Goal: Task Accomplishment & Management: Manage account settings

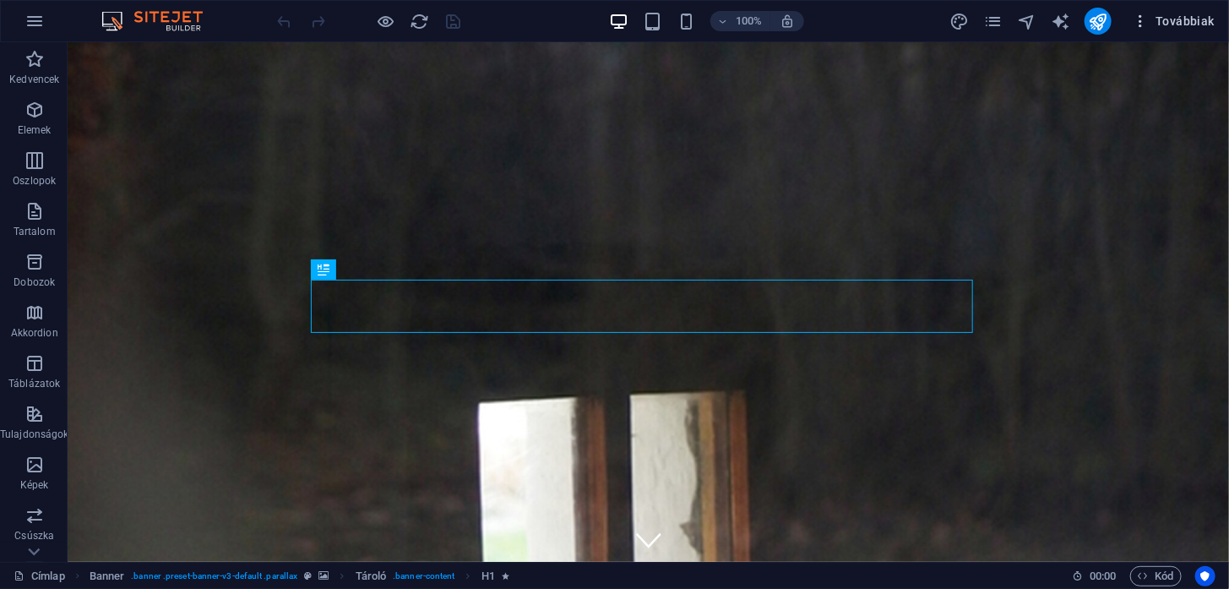
click at [1183, 9] on button "Továbbiak" at bounding box center [1173, 21] width 96 height 27
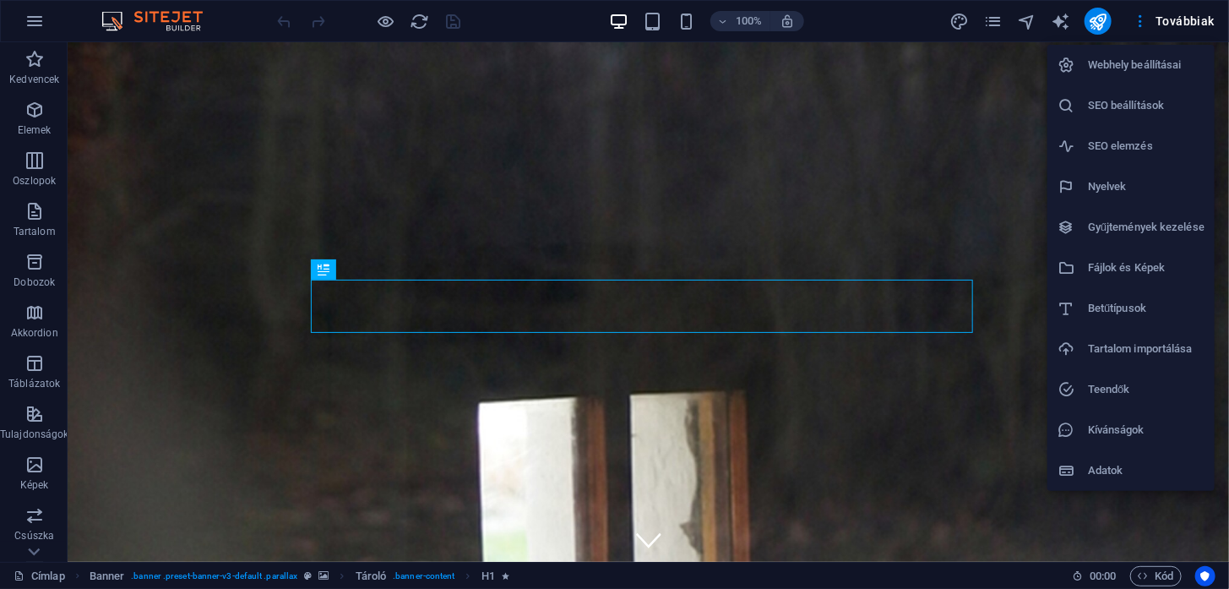
click at [1174, 75] on li "Webhely beállításai" at bounding box center [1130, 65] width 167 height 41
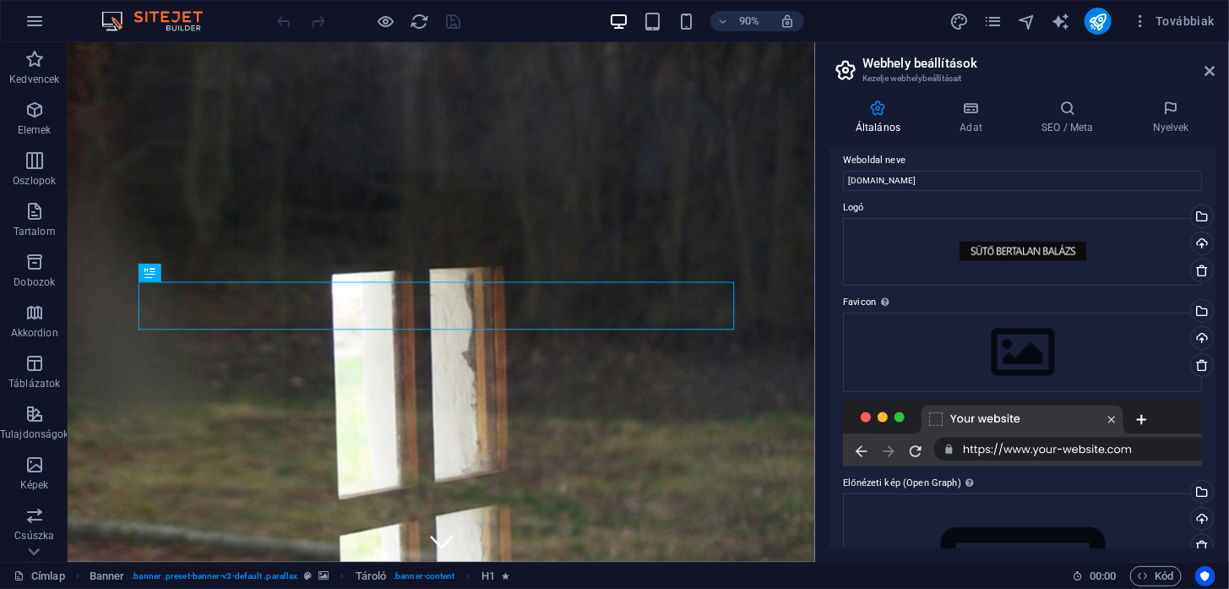
scroll to position [10, 0]
click at [1029, 350] on div "Húzza ide a fájlokat, kattintson a fájlok kiválasztásához, vagy válasszon fájlo…" at bounding box center [1022, 353] width 359 height 79
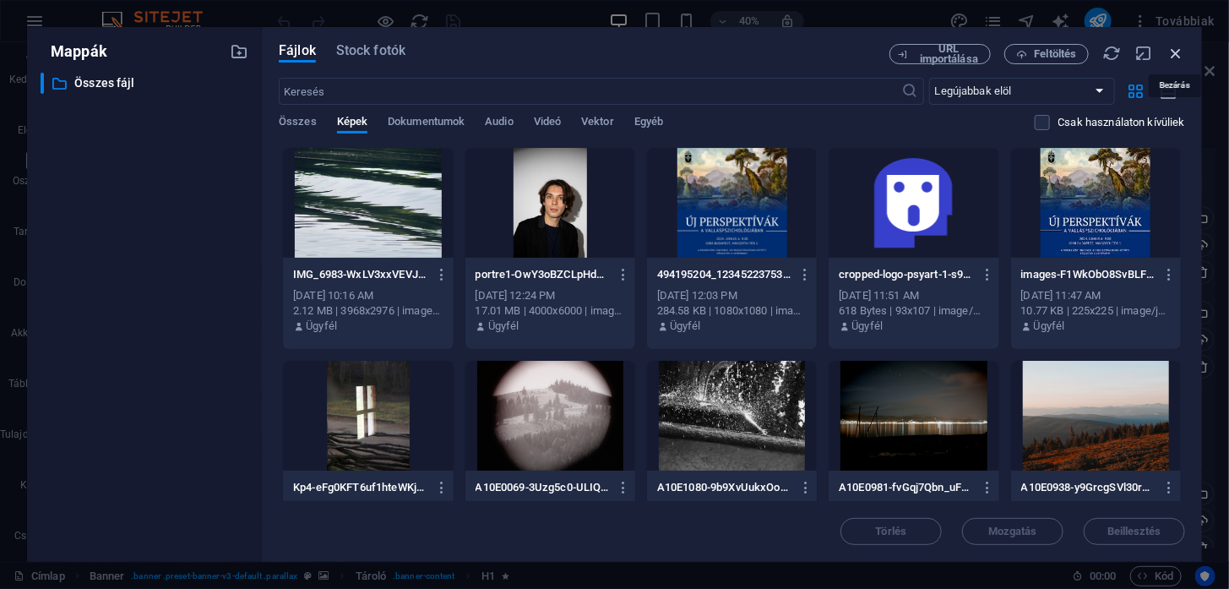
click at [1176, 52] on icon "button" at bounding box center [1175, 53] width 19 height 19
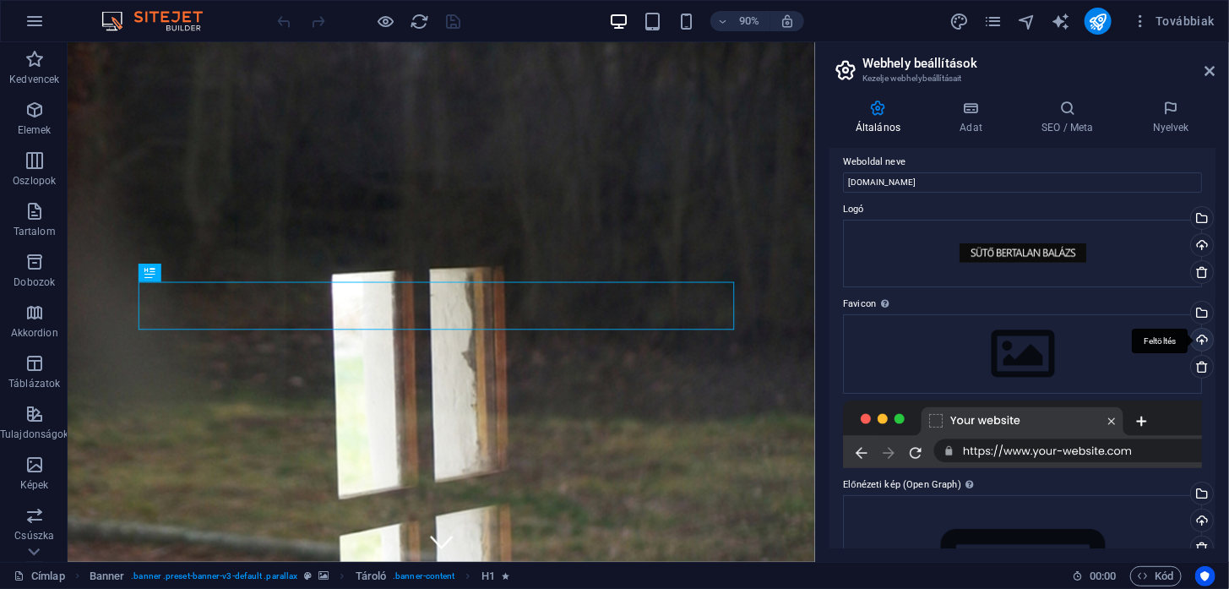
click at [1203, 338] on div "Feltöltés" at bounding box center [1199, 341] width 25 height 25
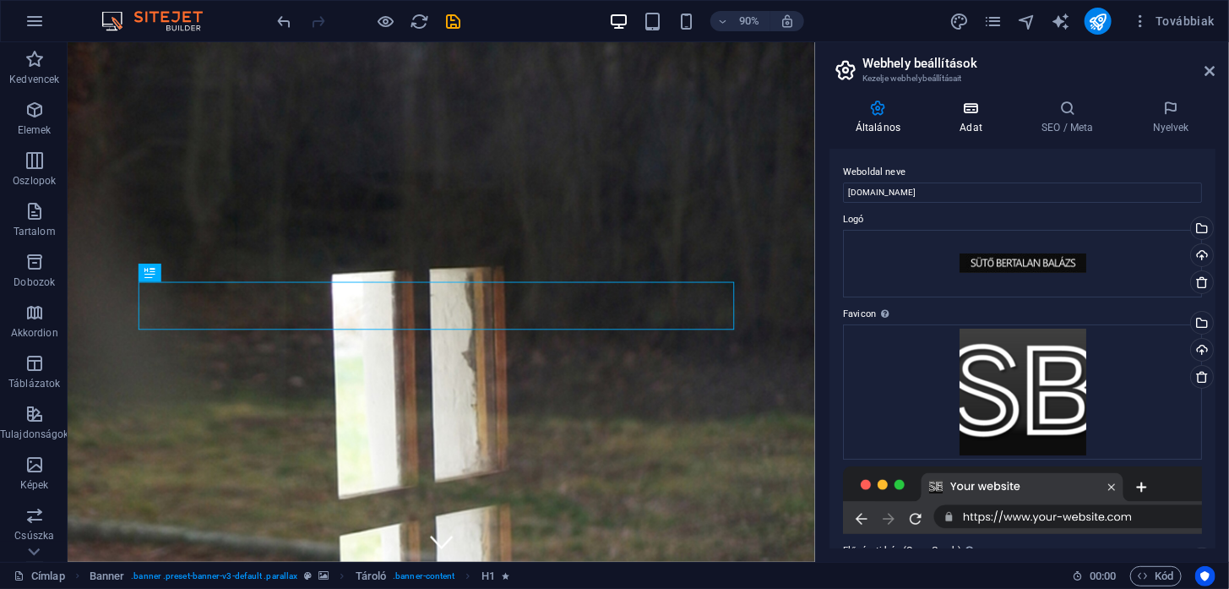
click at [975, 122] on h4 "Adat" at bounding box center [974, 117] width 82 height 35
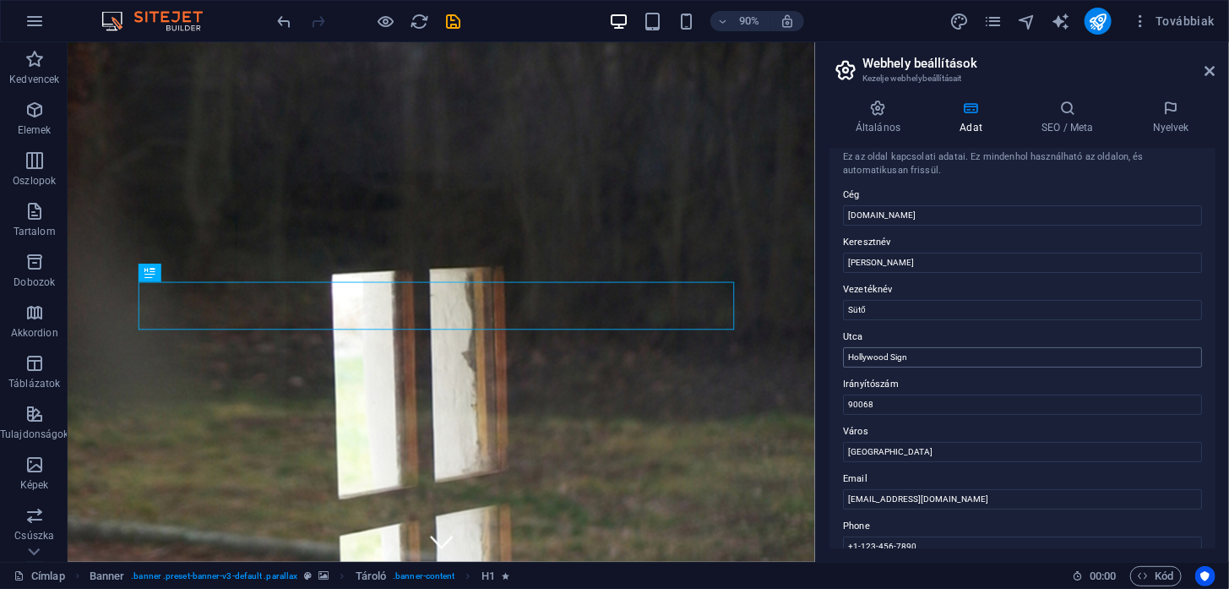
scroll to position [12, 0]
click at [1010, 357] on input "Hollywood Sign" at bounding box center [1022, 357] width 359 height 20
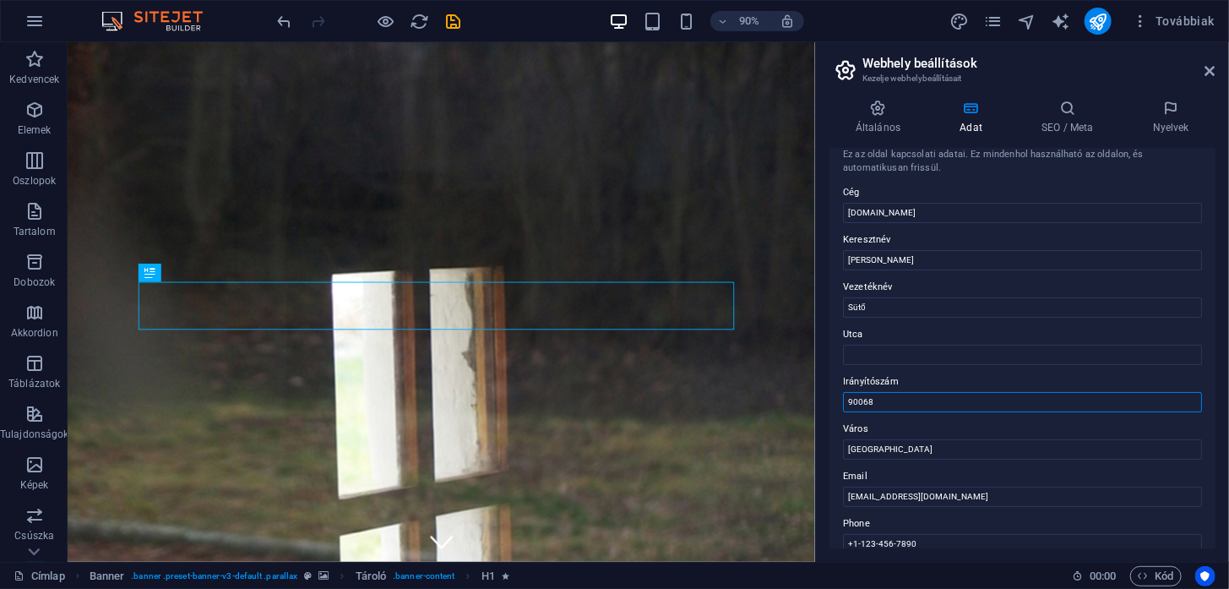
click at [902, 398] on input "90068" at bounding box center [1022, 402] width 359 height 20
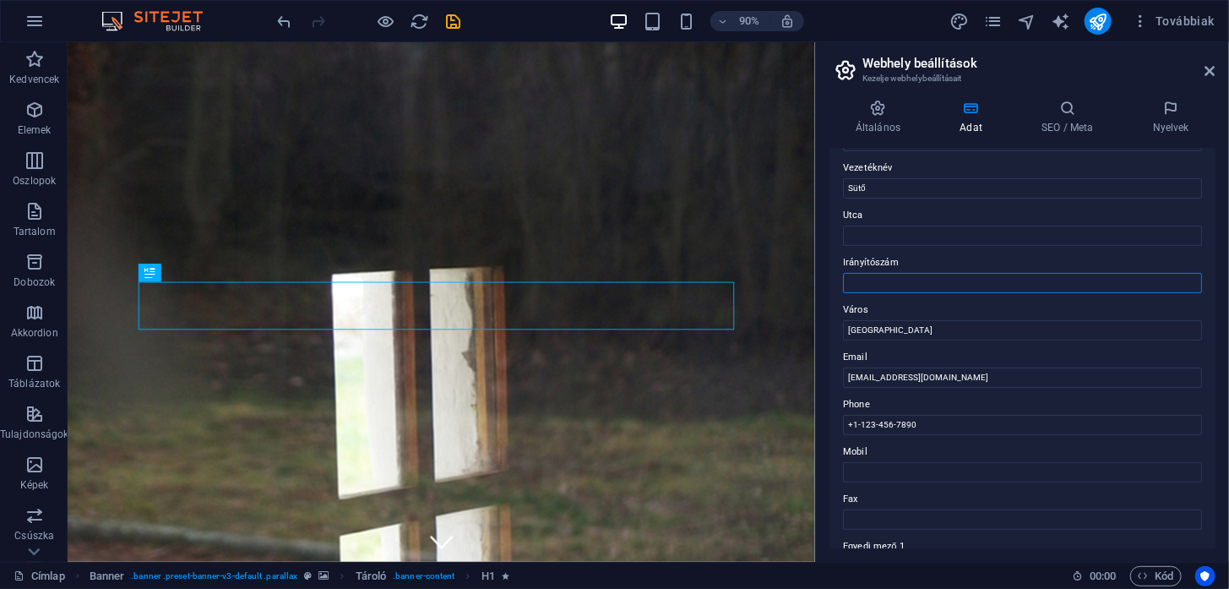
scroll to position [136, 0]
click at [866, 229] on input "Utca" at bounding box center [1022, 233] width 359 height 20
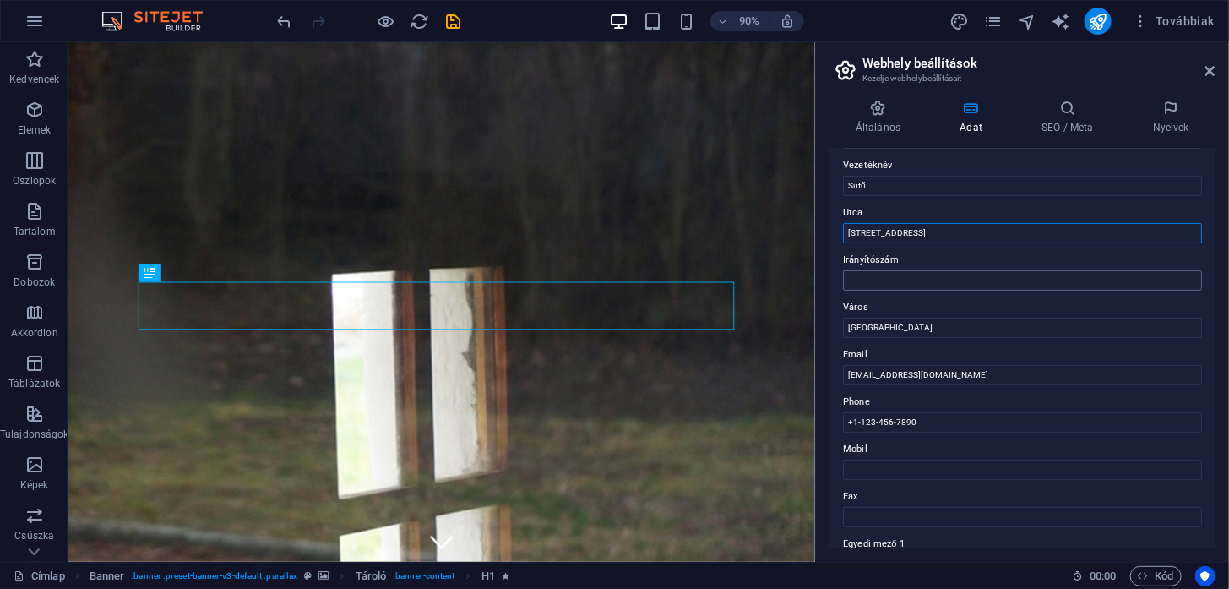
type input "Bajza utca 56"
click at [899, 275] on input "Irányítószám" at bounding box center [1022, 280] width 359 height 20
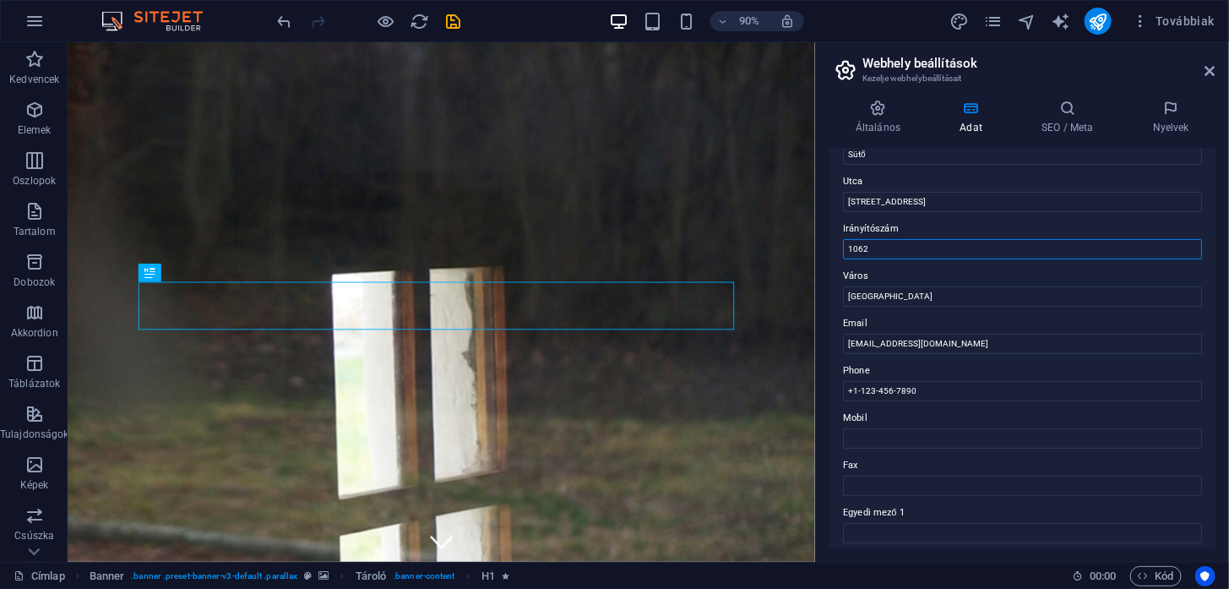
scroll to position [181, 0]
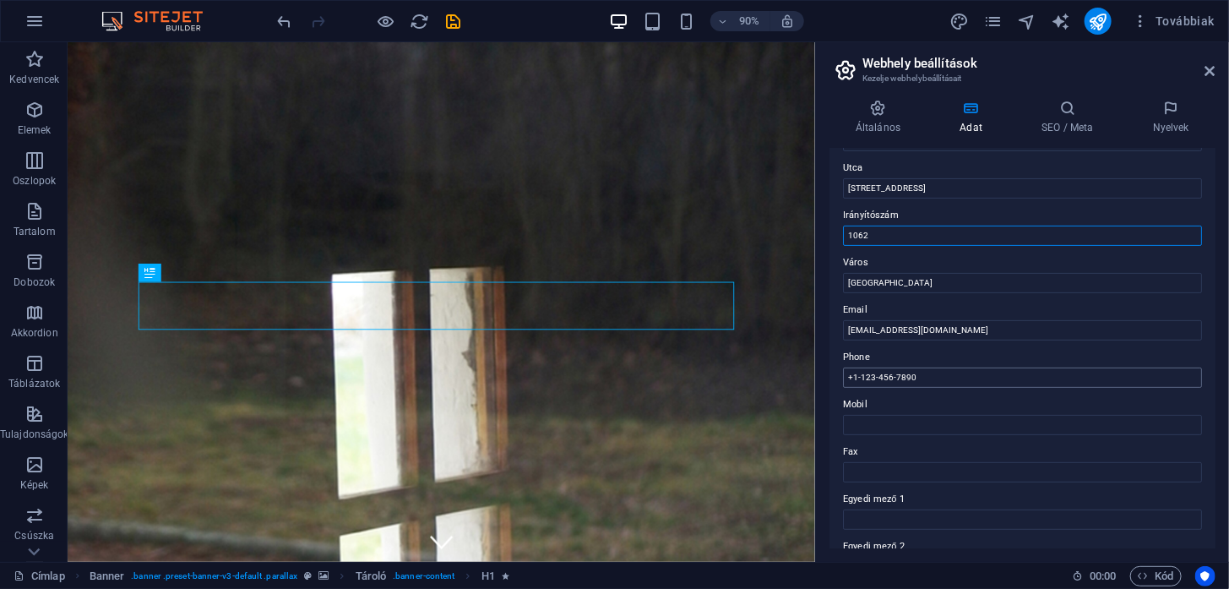
type input "1062"
click at [927, 383] on input "+1-123-456-7890" at bounding box center [1022, 377] width 359 height 20
type input "+"
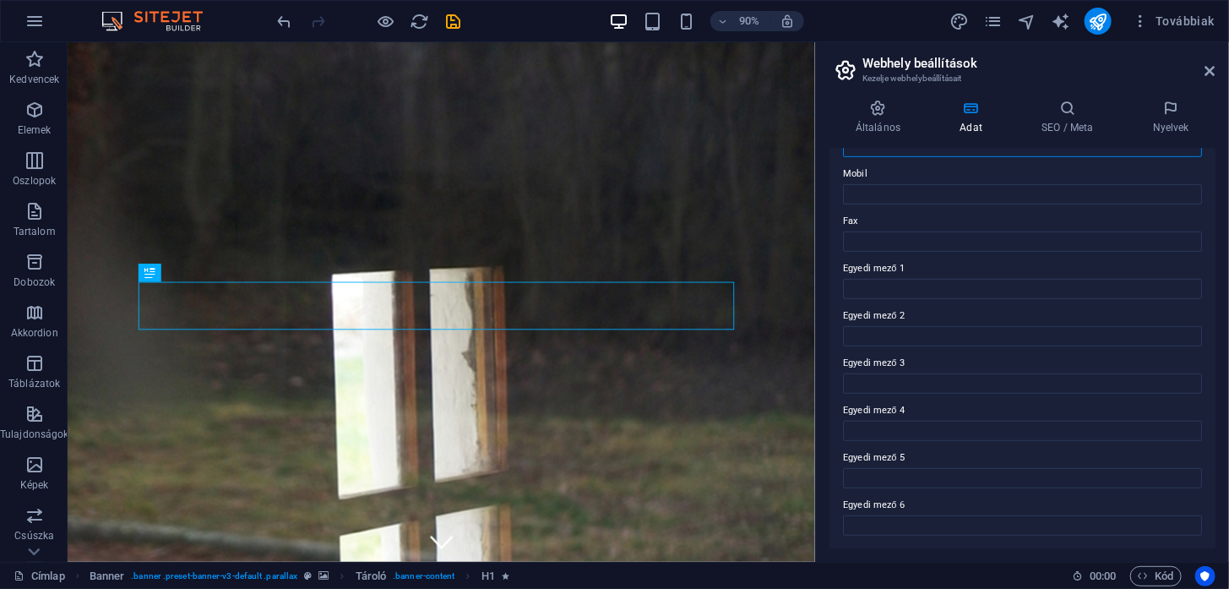
scroll to position [0, 0]
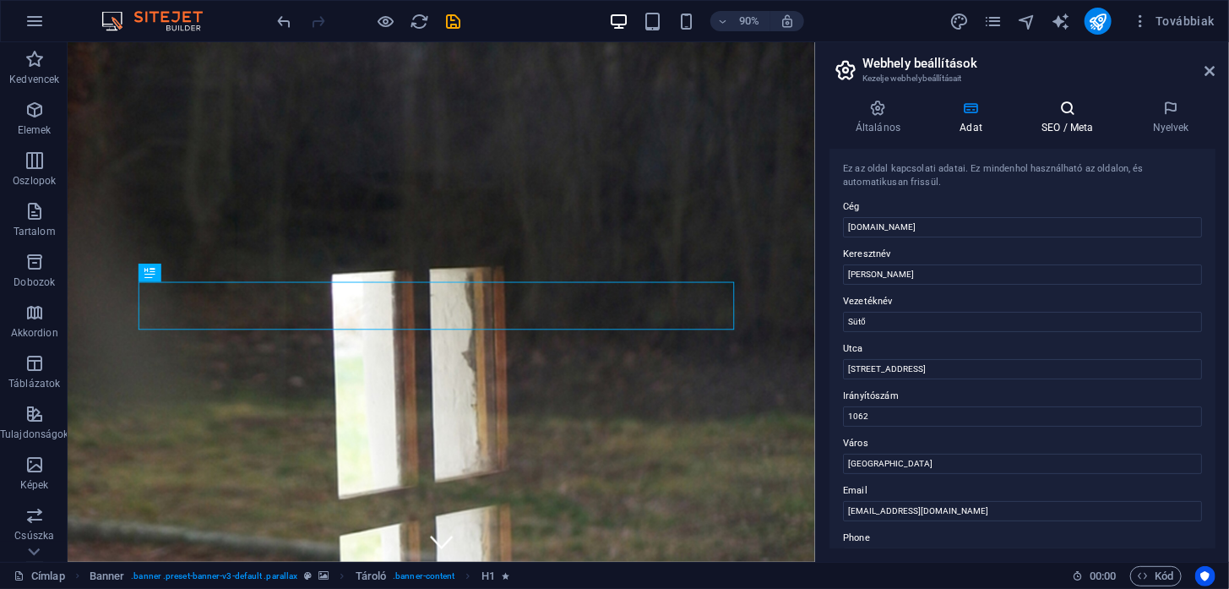
click at [1054, 123] on h4 "SEO / Meta" at bounding box center [1070, 117] width 111 height 35
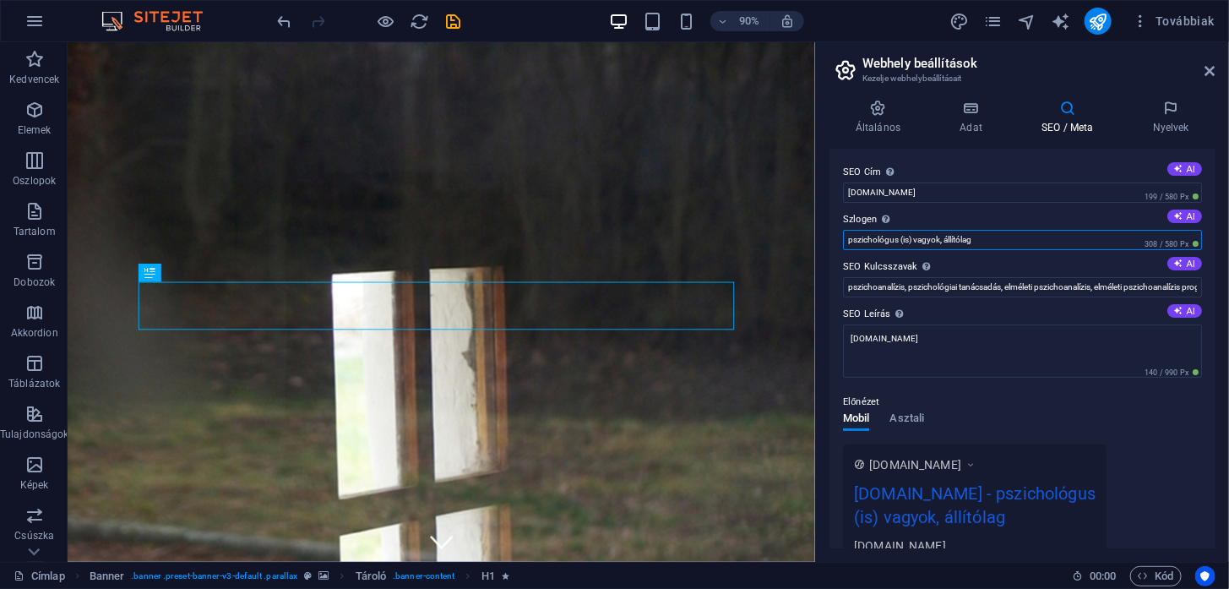
click at [975, 236] on input "pszichológus (is) vagyok, állítólag" at bounding box center [1022, 240] width 359 height 20
type input "pszichológus"
click at [1007, 205] on div "SEO Cím Az Ön weboldalának címe - legyen valami, ami kitűnik a kereső találatok…" at bounding box center [1022, 348] width 386 height 399
click at [1176, 105] on icon at bounding box center [1171, 108] width 89 height 17
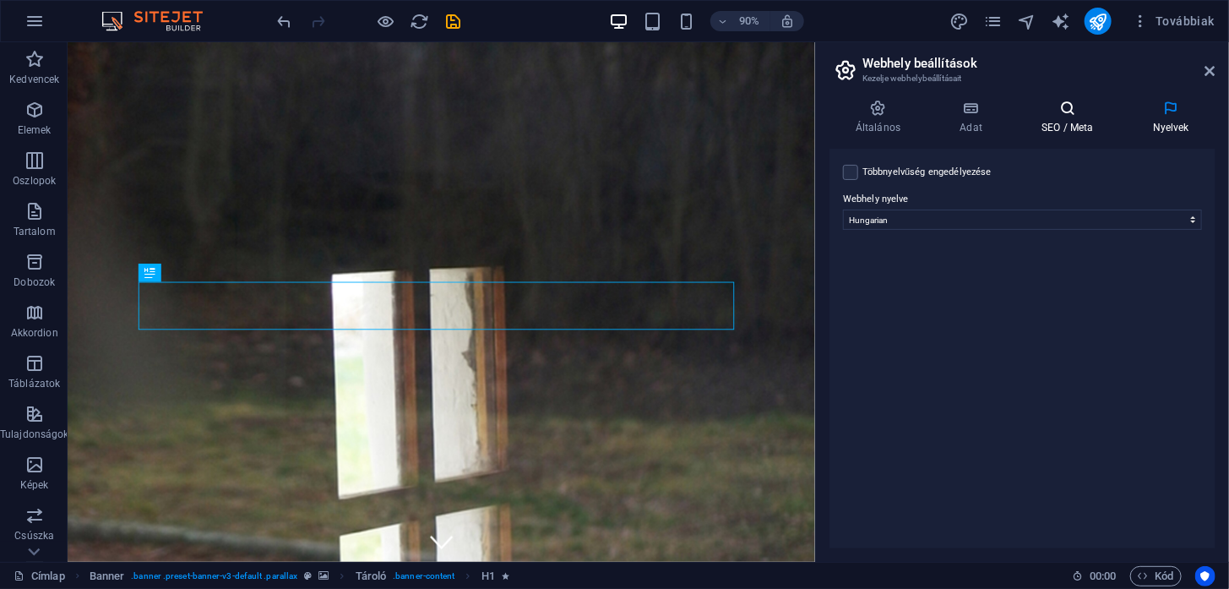
click at [1061, 113] on icon at bounding box center [1067, 108] width 105 height 17
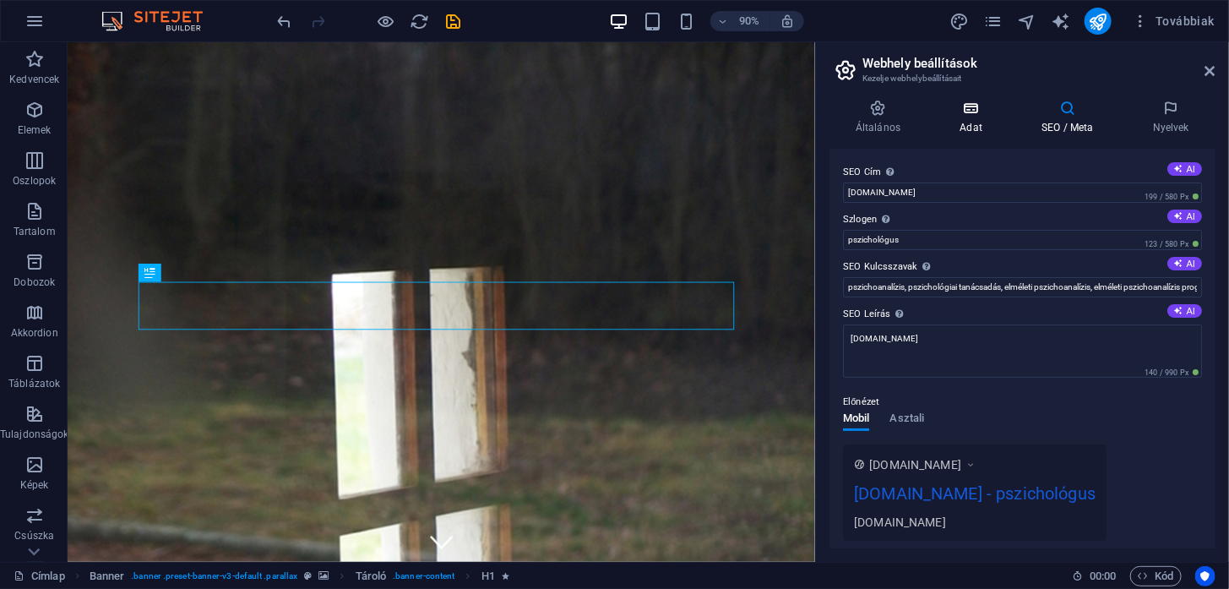
click at [955, 111] on icon at bounding box center [970, 108] width 75 height 17
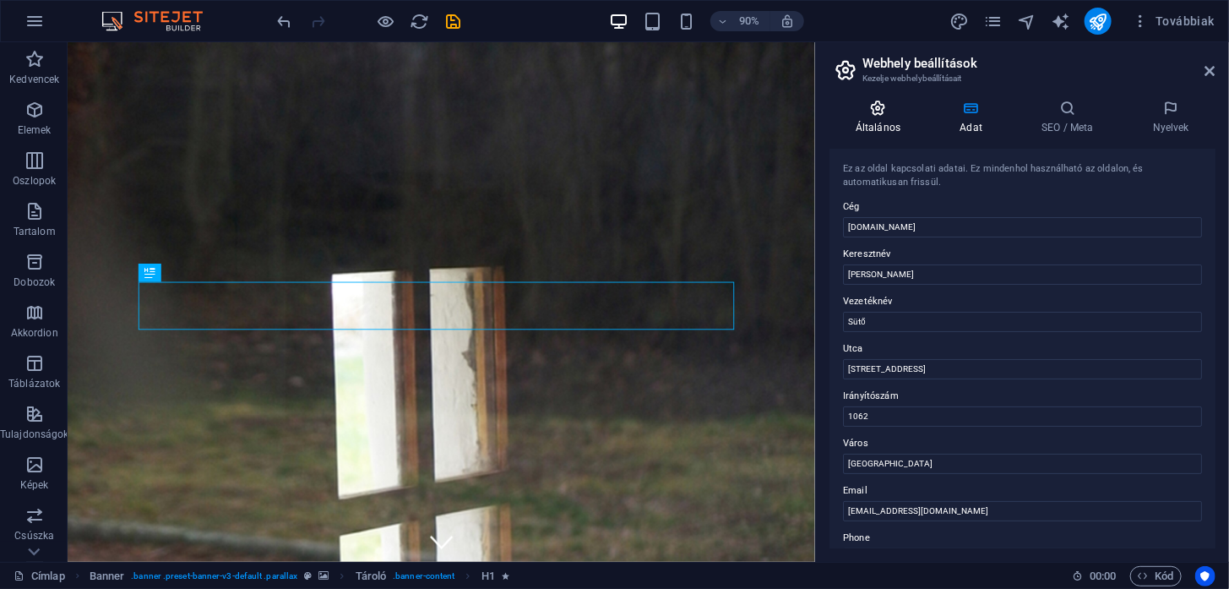
click at [879, 114] on icon at bounding box center [877, 108] width 97 height 17
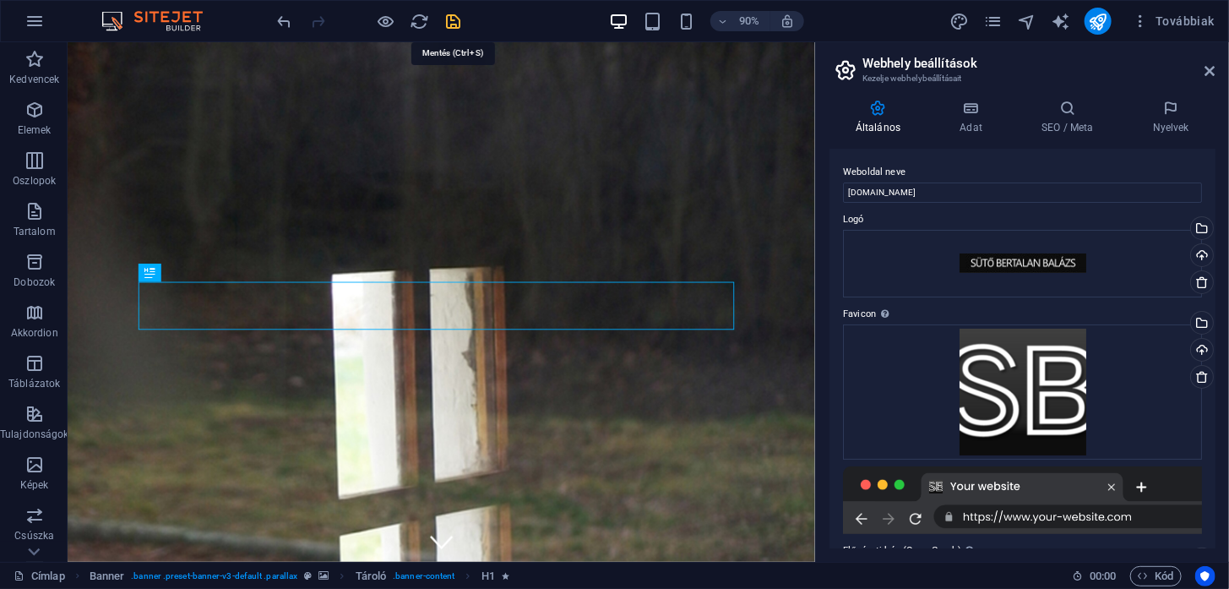
click at [457, 13] on icon "save" at bounding box center [453, 21] width 19 height 19
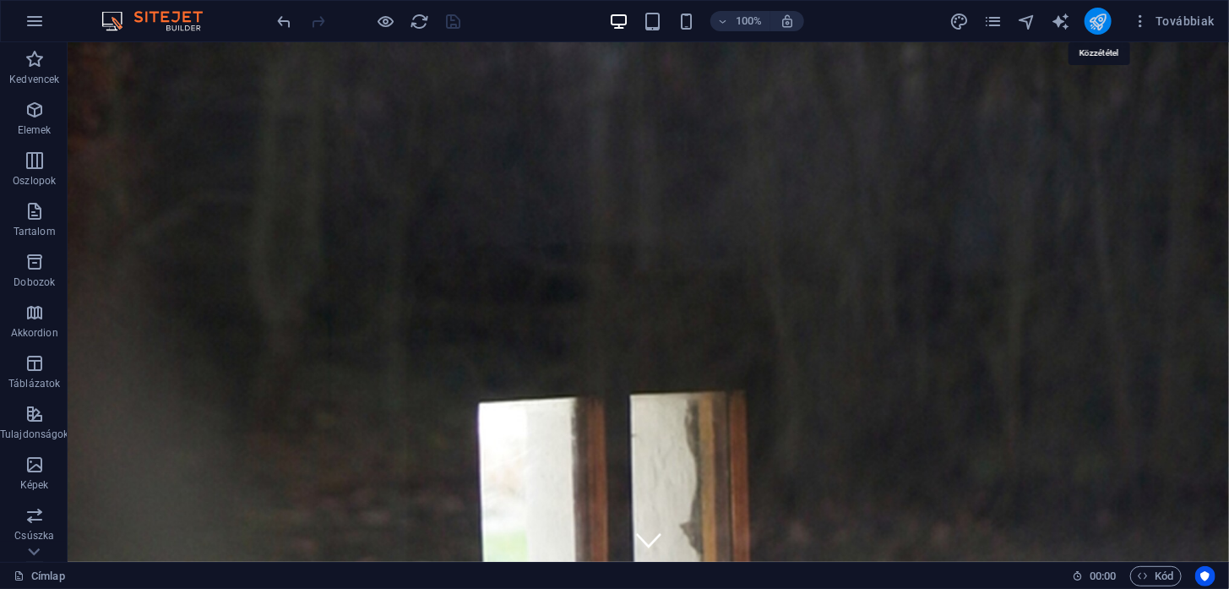
click at [1103, 17] on icon "publish" at bounding box center [1097, 21] width 19 height 19
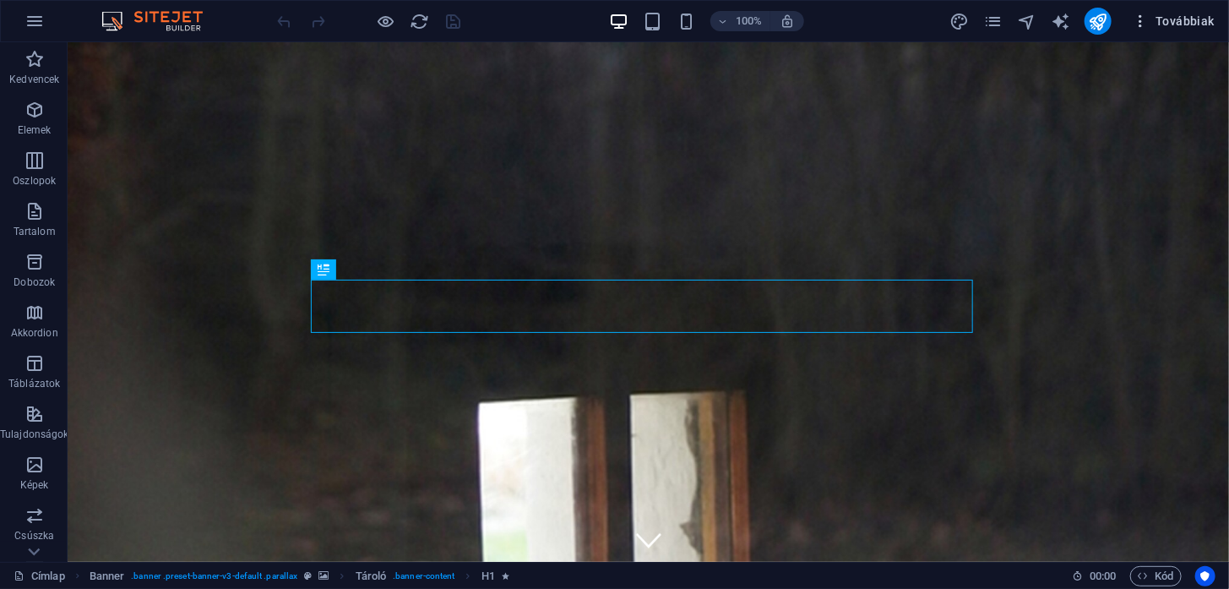
click at [1192, 15] on span "Továbbiak" at bounding box center [1173, 21] width 83 height 17
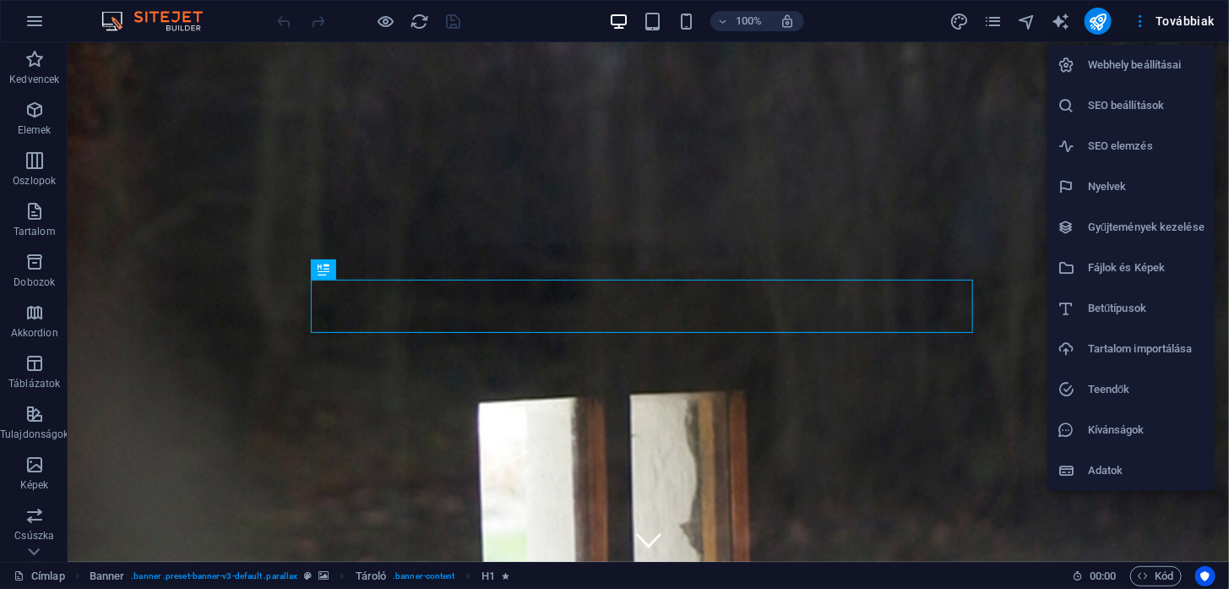
click at [903, 32] on div at bounding box center [614, 294] width 1229 height 589
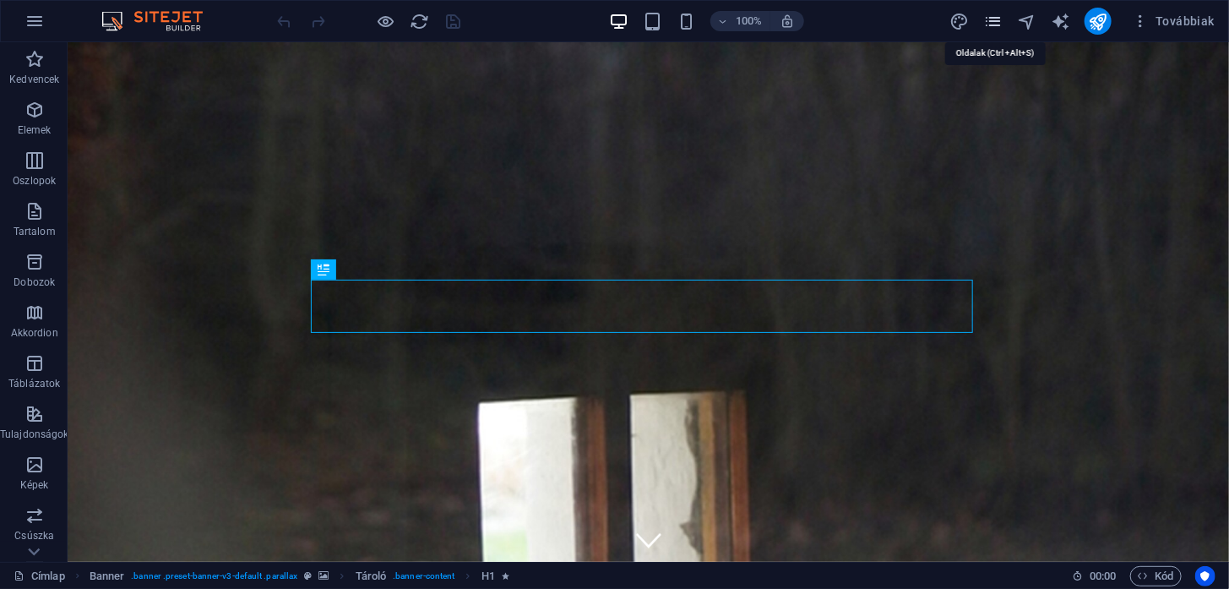
click at [992, 24] on icon "pages" at bounding box center [992, 21] width 19 height 19
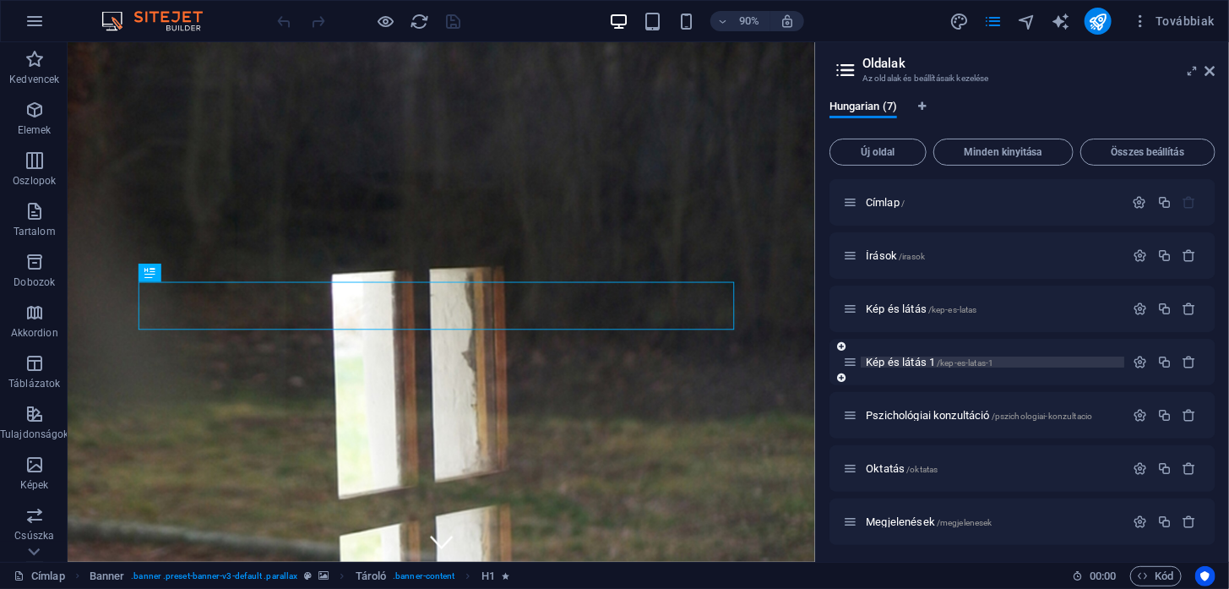
scroll to position [3, 0]
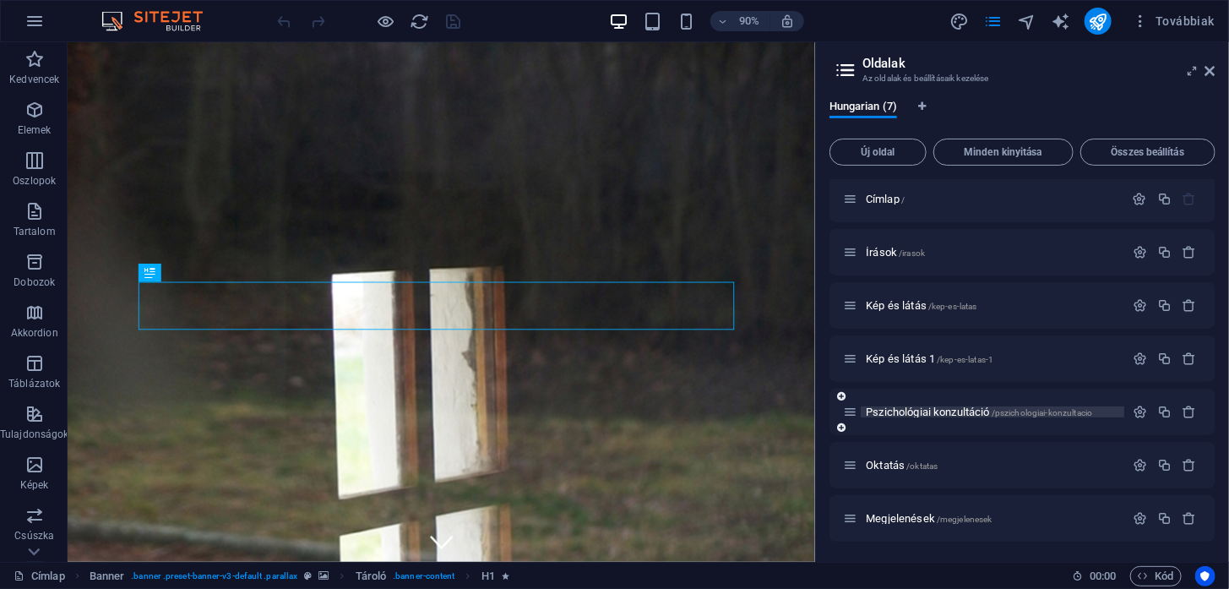
click at [942, 413] on span "Pszichológiai konzultáció /pszichologiai-konzultacio" at bounding box center [979, 411] width 226 height 13
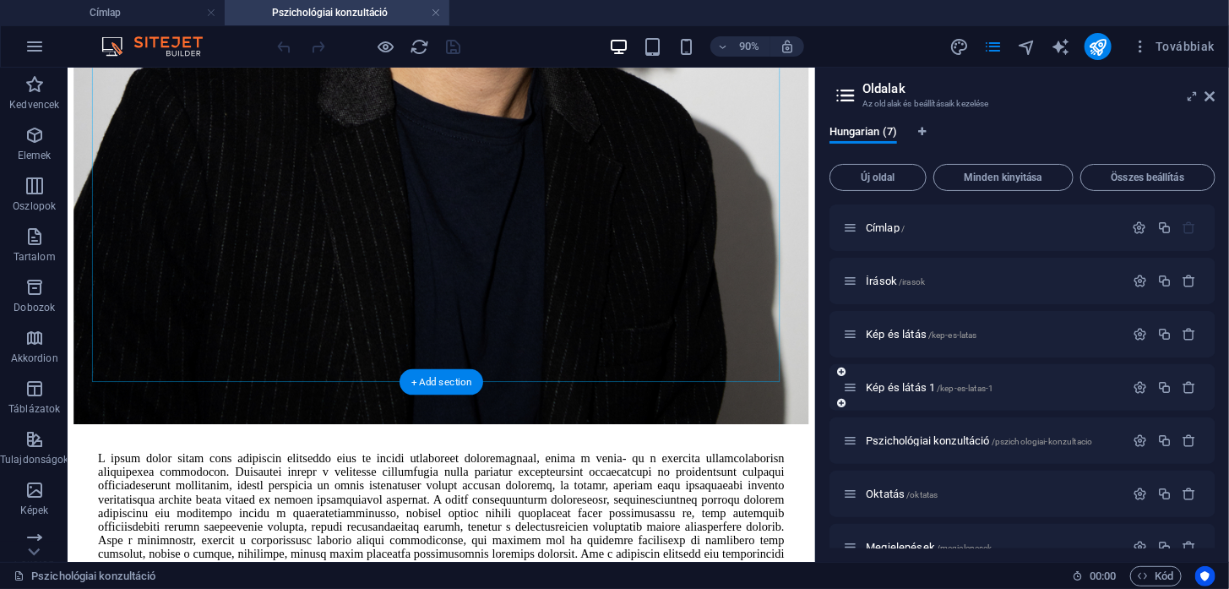
scroll to position [1096, 0]
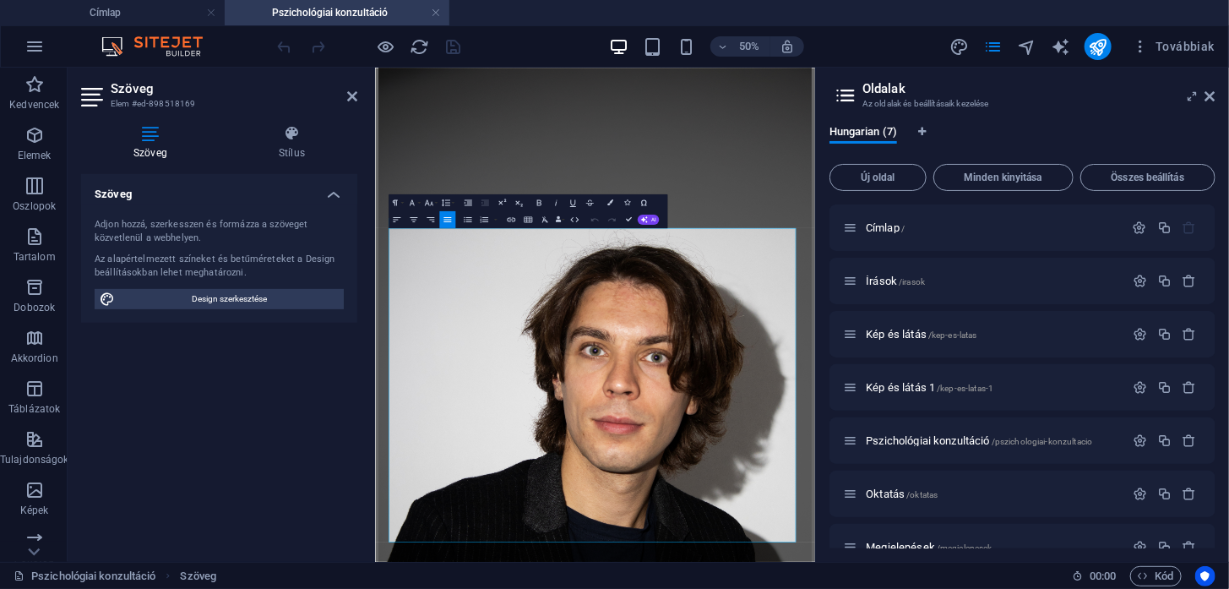
scroll to position [578, 0]
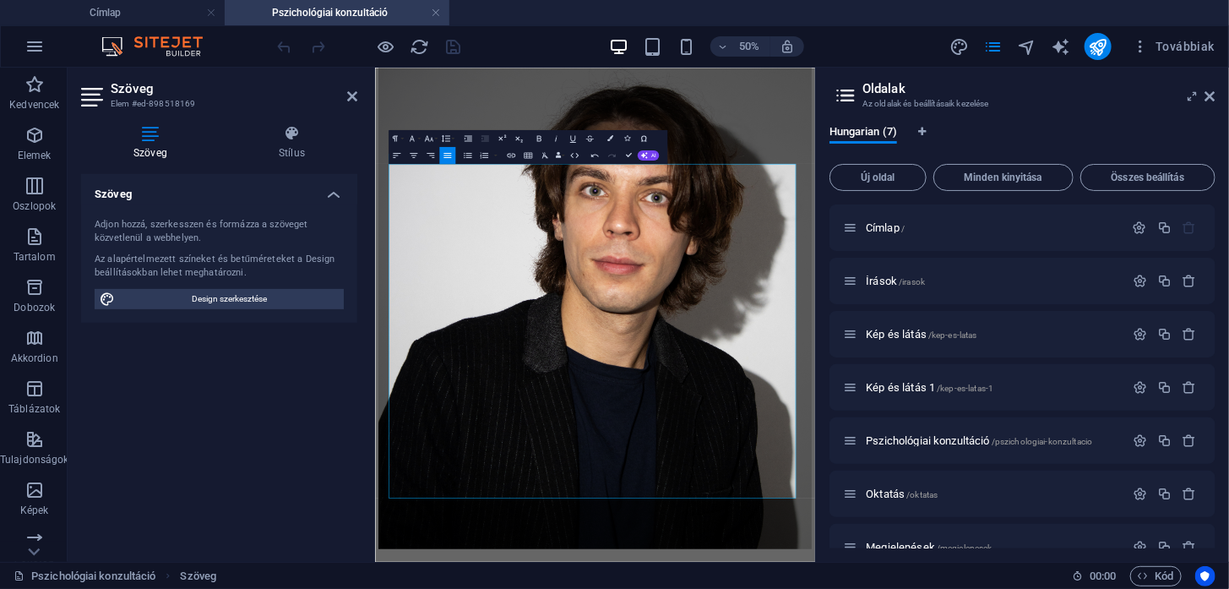
scroll to position [606, 0]
click at [454, 46] on div at bounding box center [368, 46] width 189 height 27
click at [1207, 186] on div "Egyéni pszichológiai konzultáció [GEOGRAPHIC_DATA]" at bounding box center [814, 351] width 866 height 1360
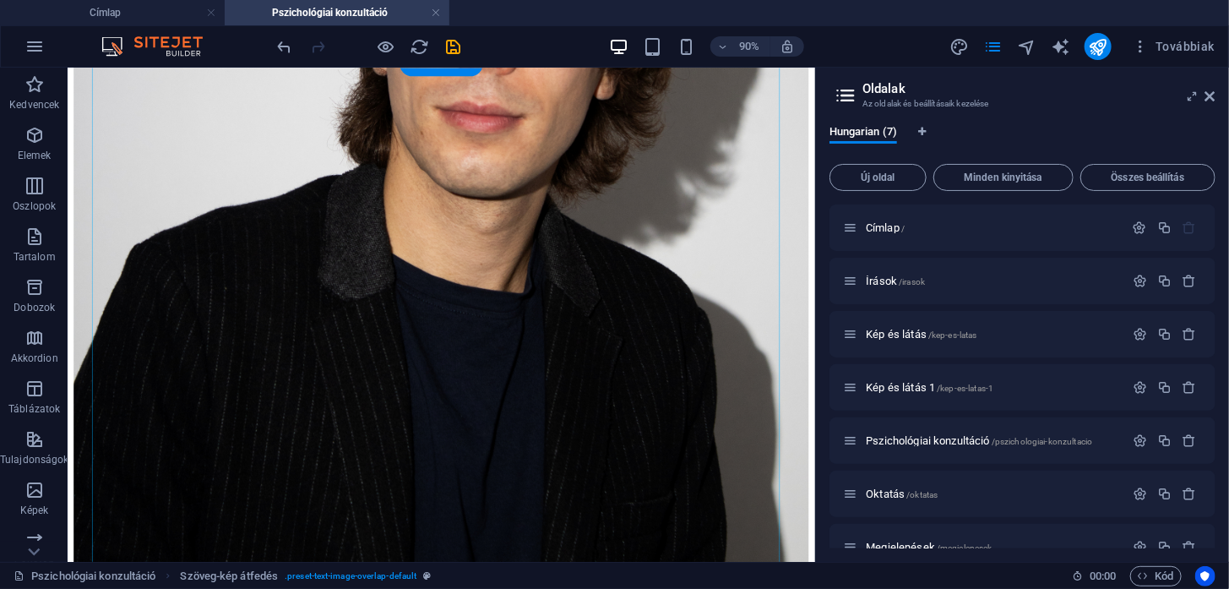
scroll to position [911, 0]
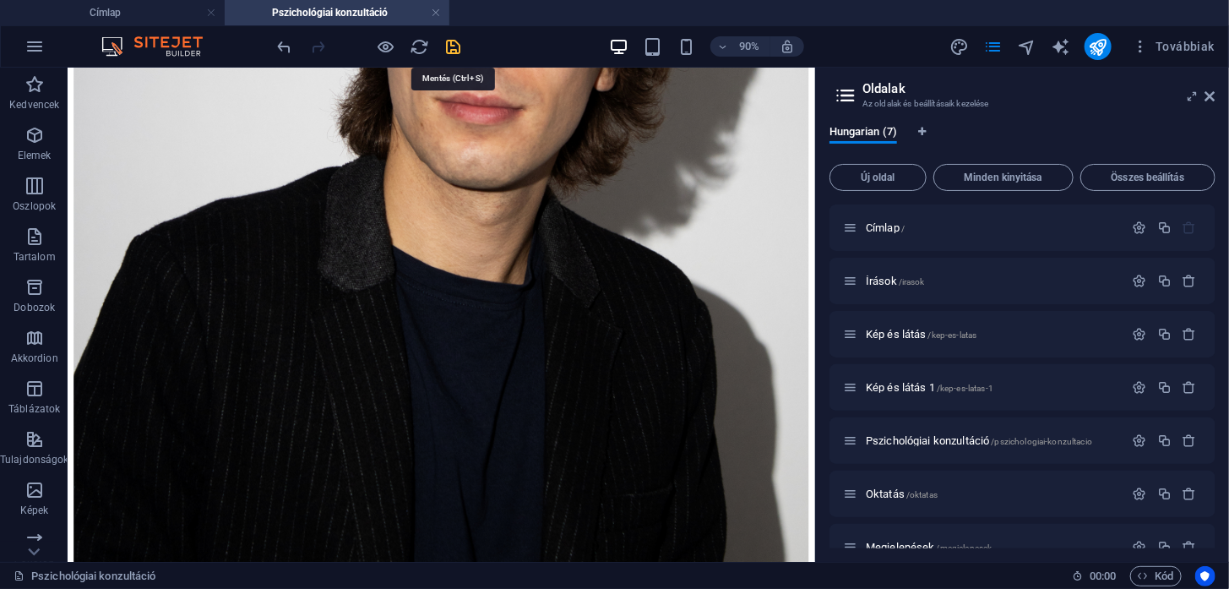
click at [459, 46] on icon "save" at bounding box center [453, 46] width 19 height 19
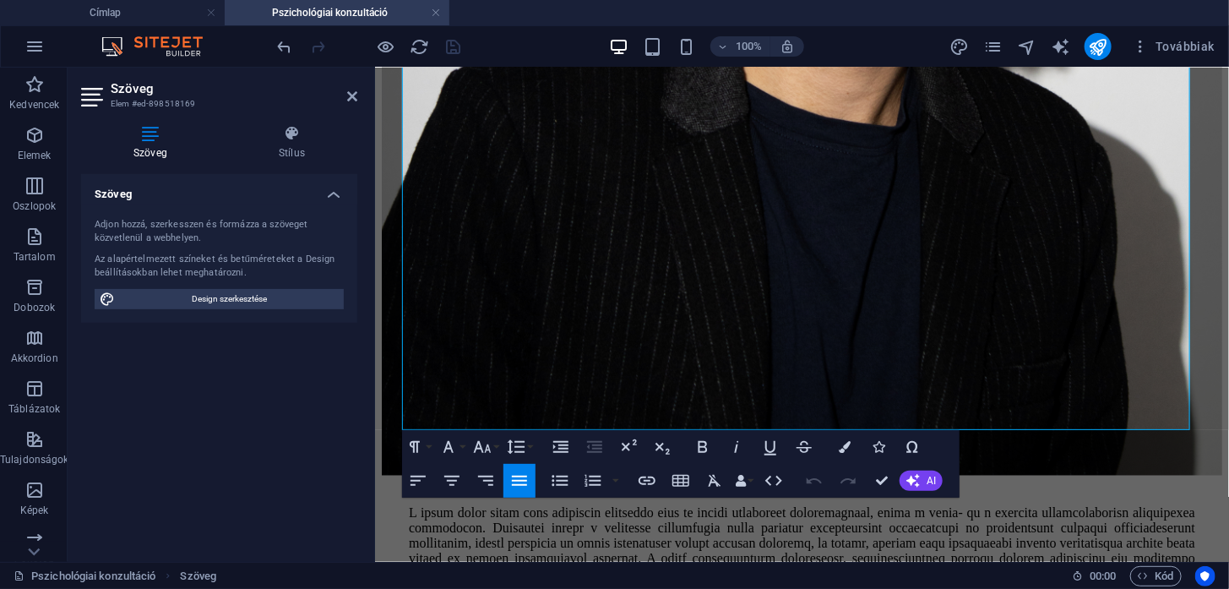
scroll to position [1119, 0]
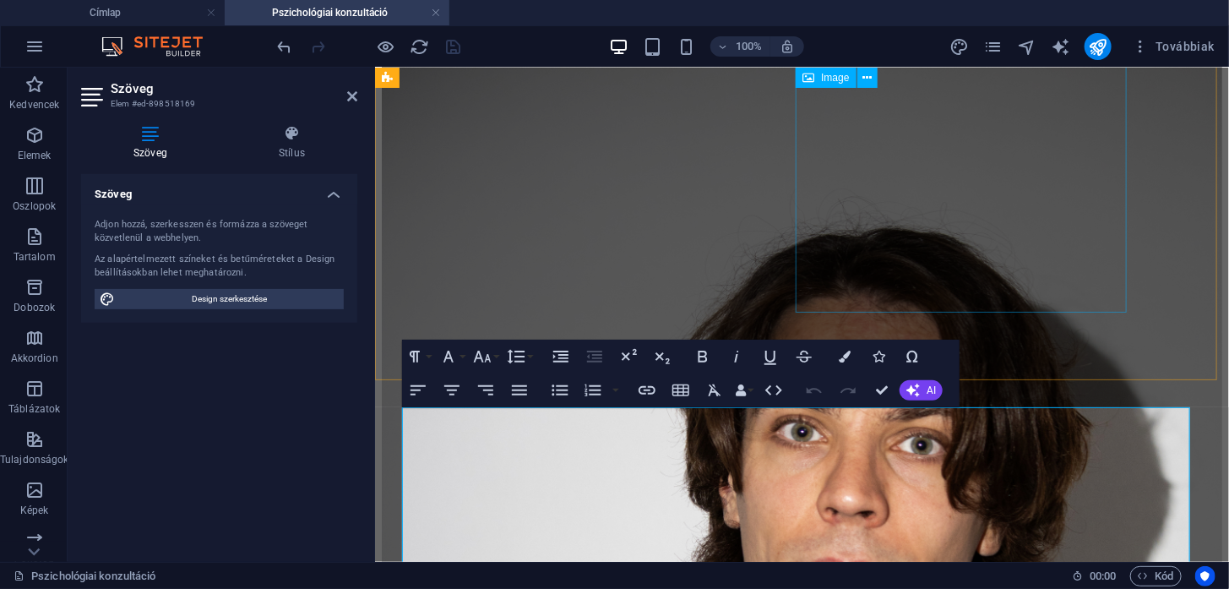
scroll to position [453, 0]
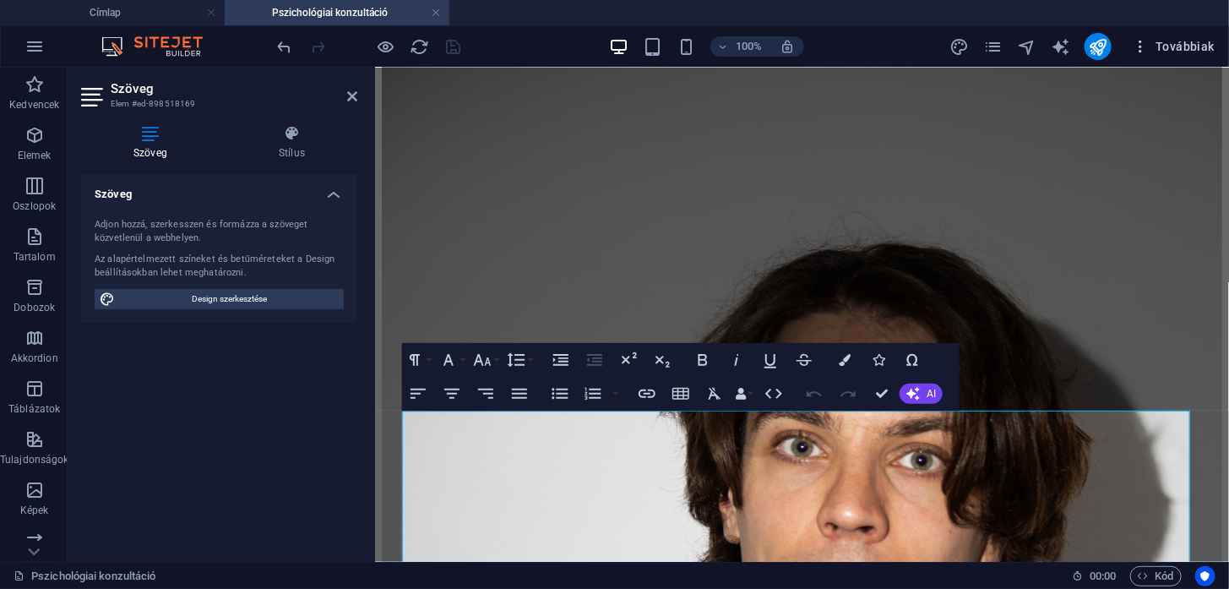
click at [1162, 41] on span "Továbbiak" at bounding box center [1173, 46] width 83 height 17
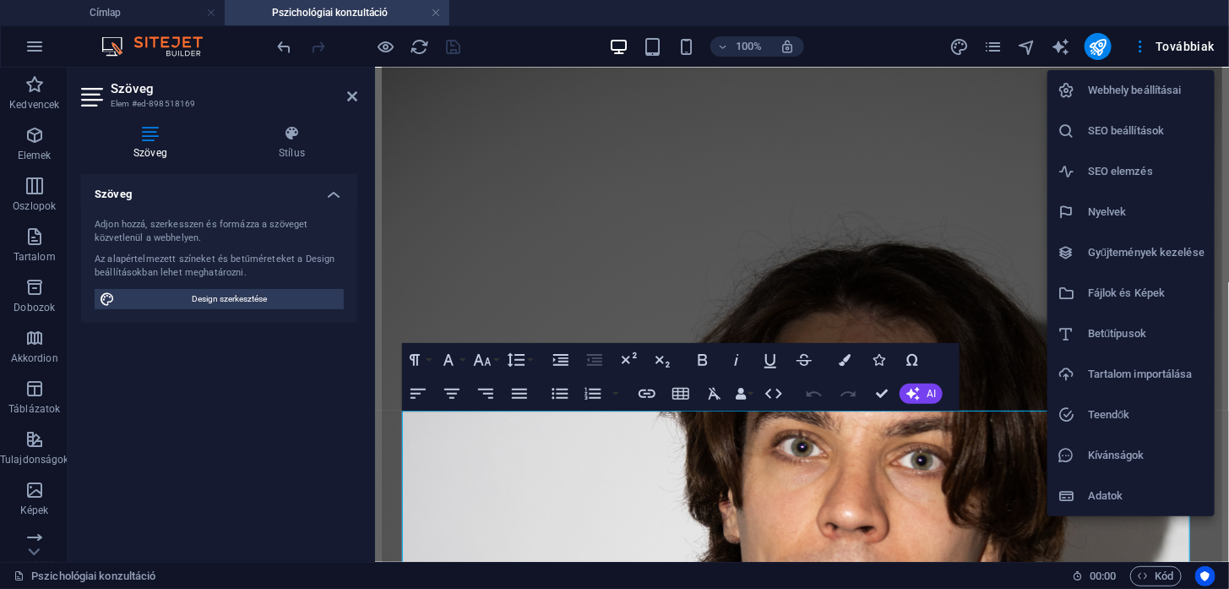
click at [995, 46] on div at bounding box center [614, 294] width 1229 height 589
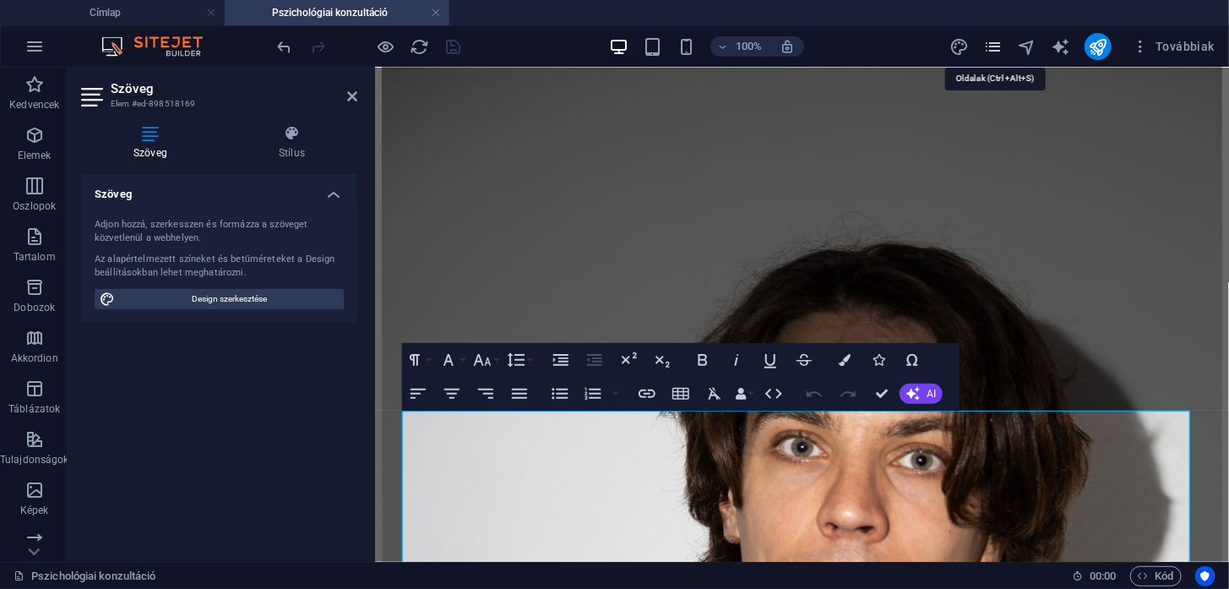
click at [994, 37] on icon "pages" at bounding box center [992, 46] width 19 height 19
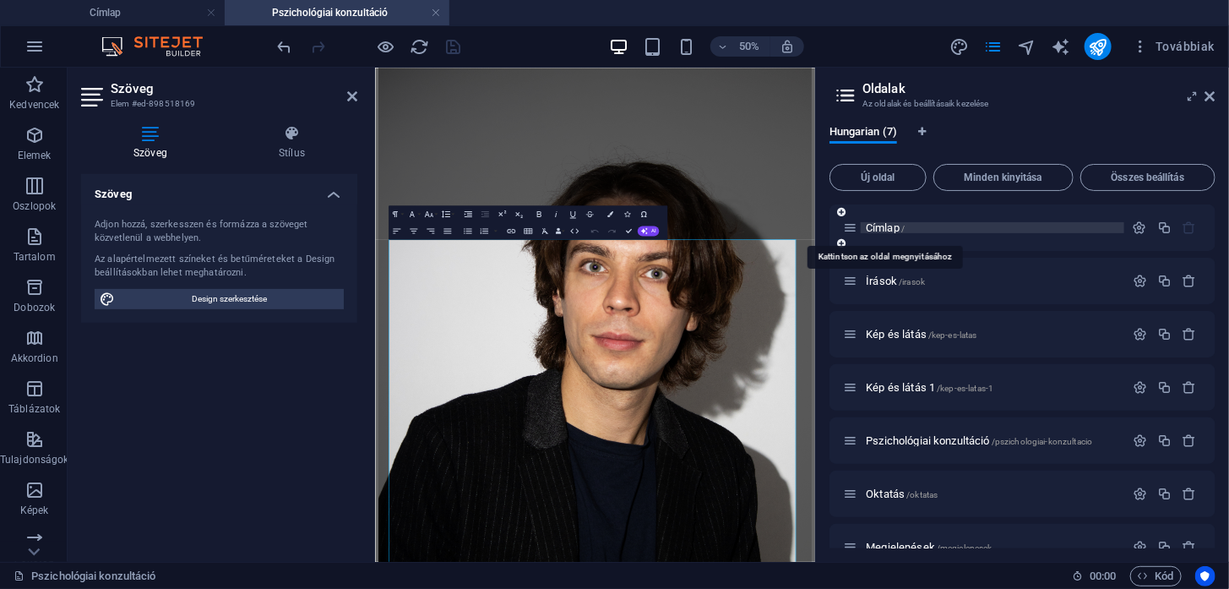
click at [868, 231] on span "Címlap /" at bounding box center [885, 227] width 39 height 13
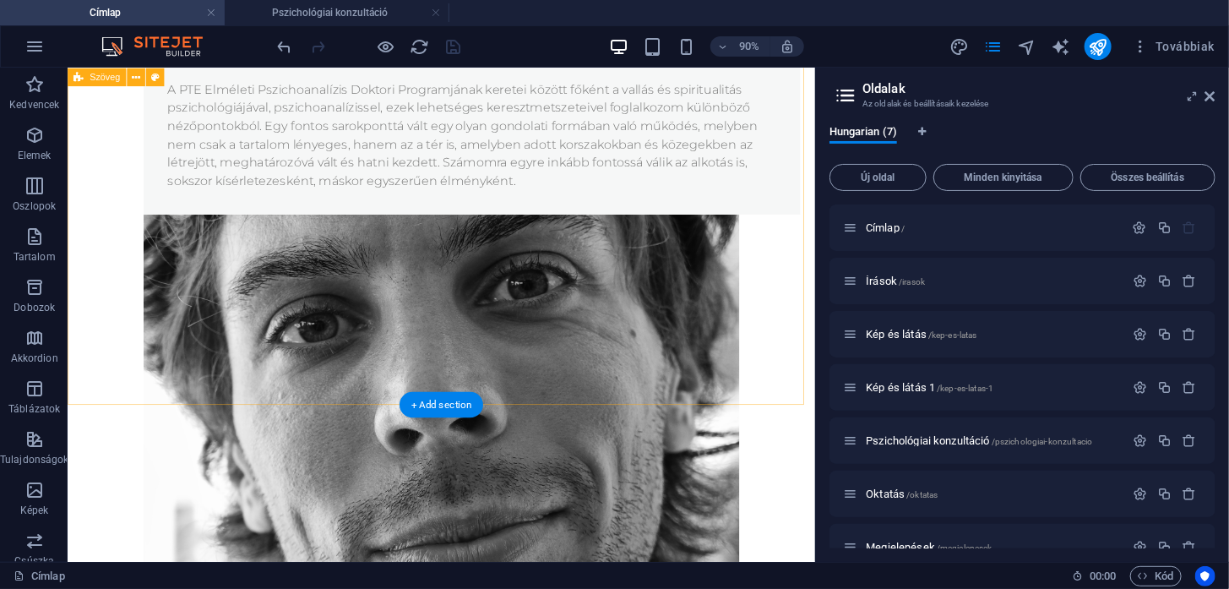
scroll to position [1231, 0]
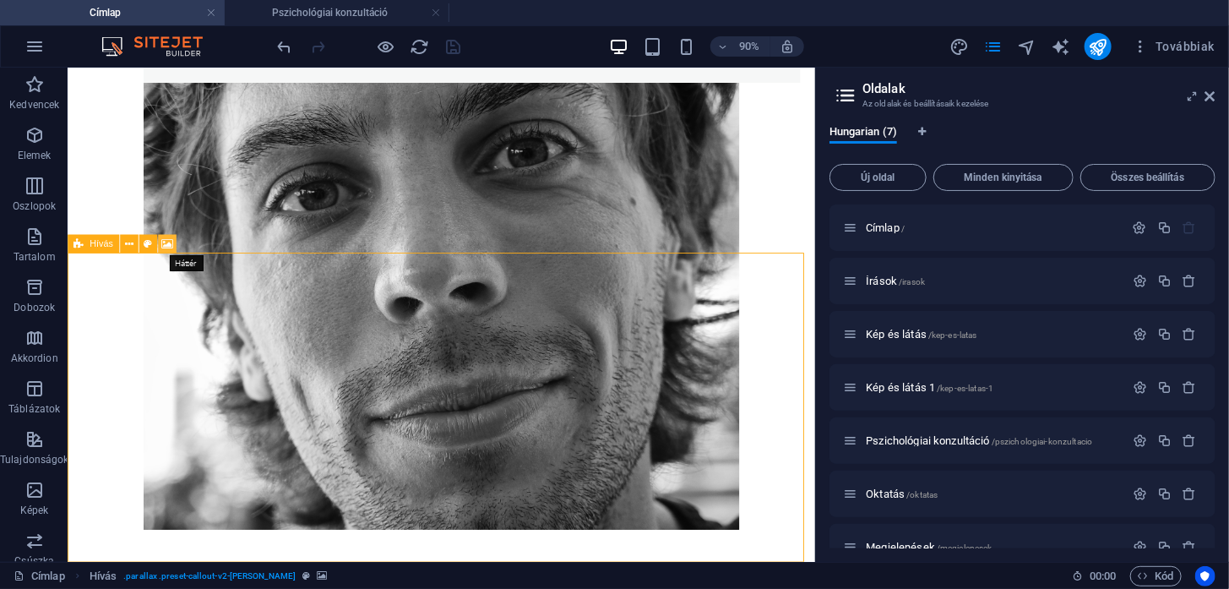
click at [164, 247] on icon at bounding box center [167, 244] width 12 height 16
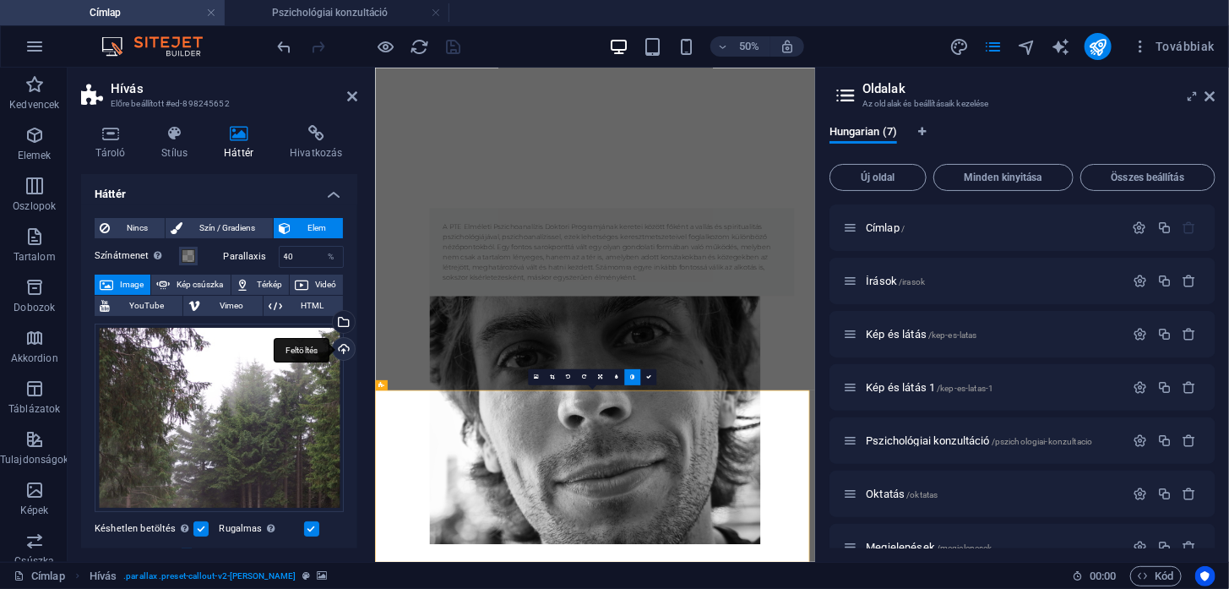
click at [344, 341] on div "Feltöltés" at bounding box center [341, 350] width 25 height 25
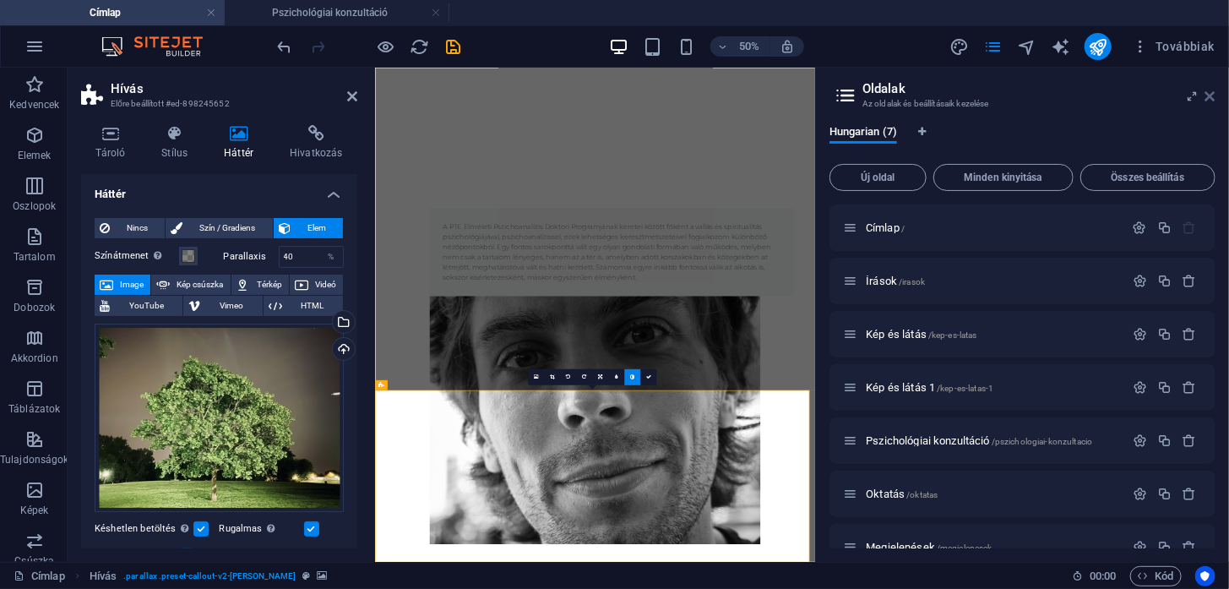
click at [1211, 97] on icon at bounding box center [1210, 97] width 10 height 14
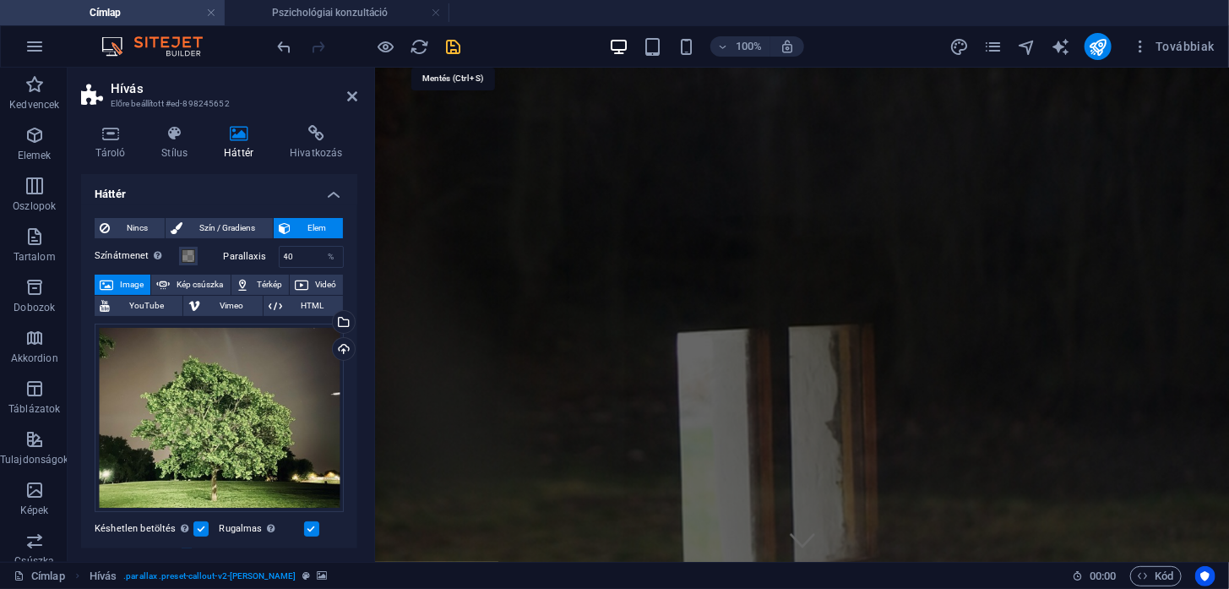
click at [455, 43] on icon "save" at bounding box center [453, 46] width 19 height 19
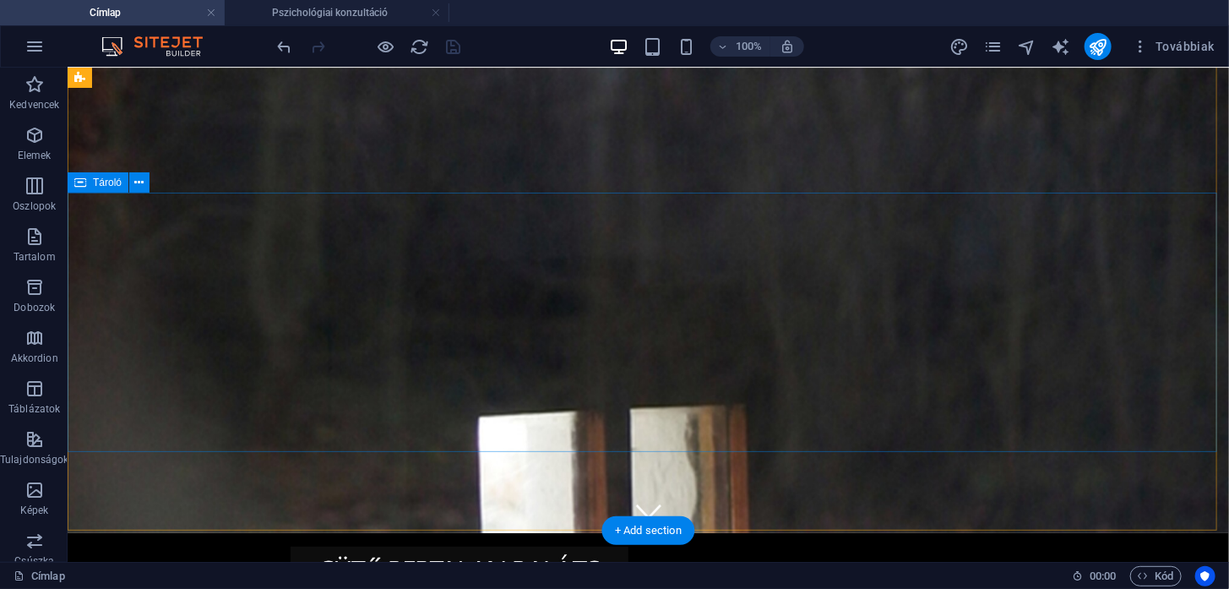
scroll to position [52, 0]
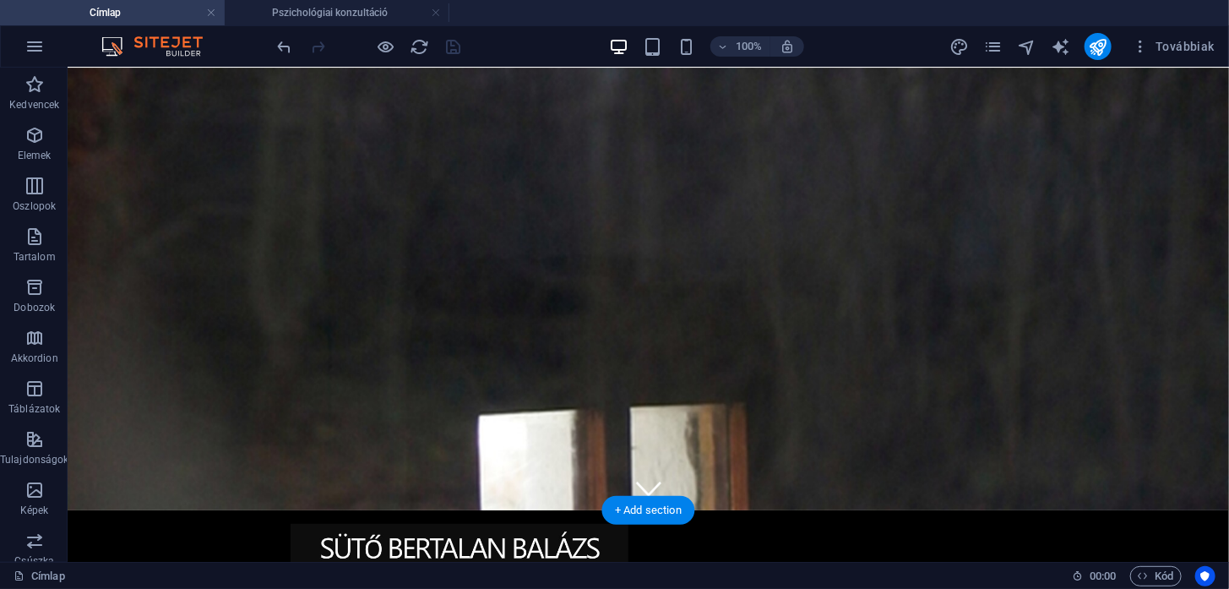
click at [229, 475] on figure at bounding box center [647, 262] width 1161 height 494
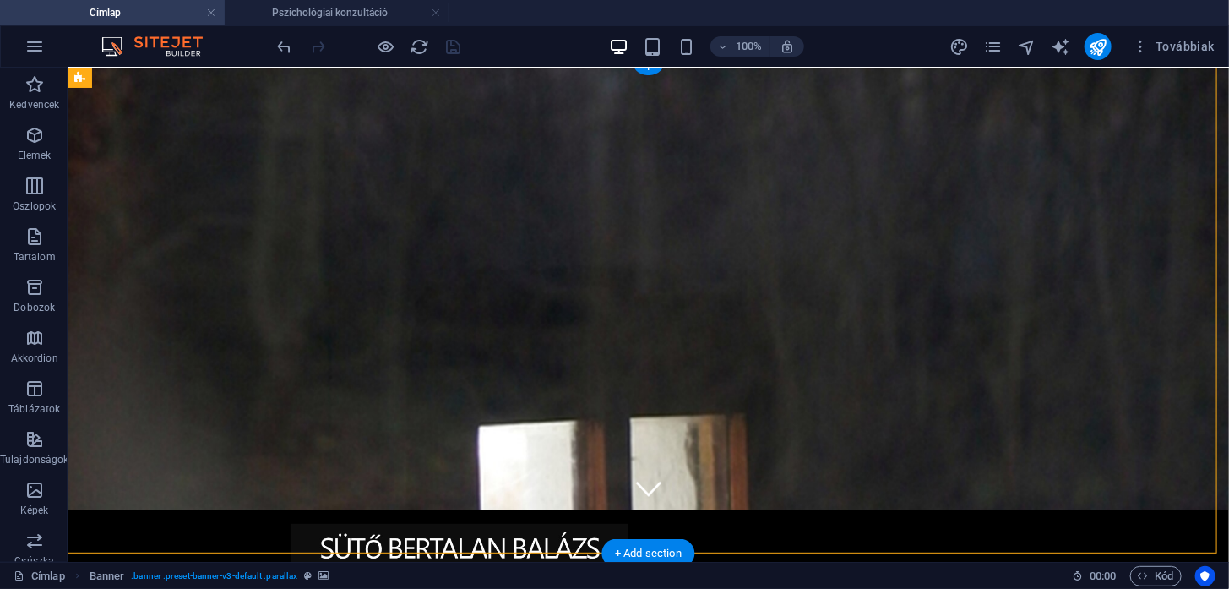
scroll to position [0, 0]
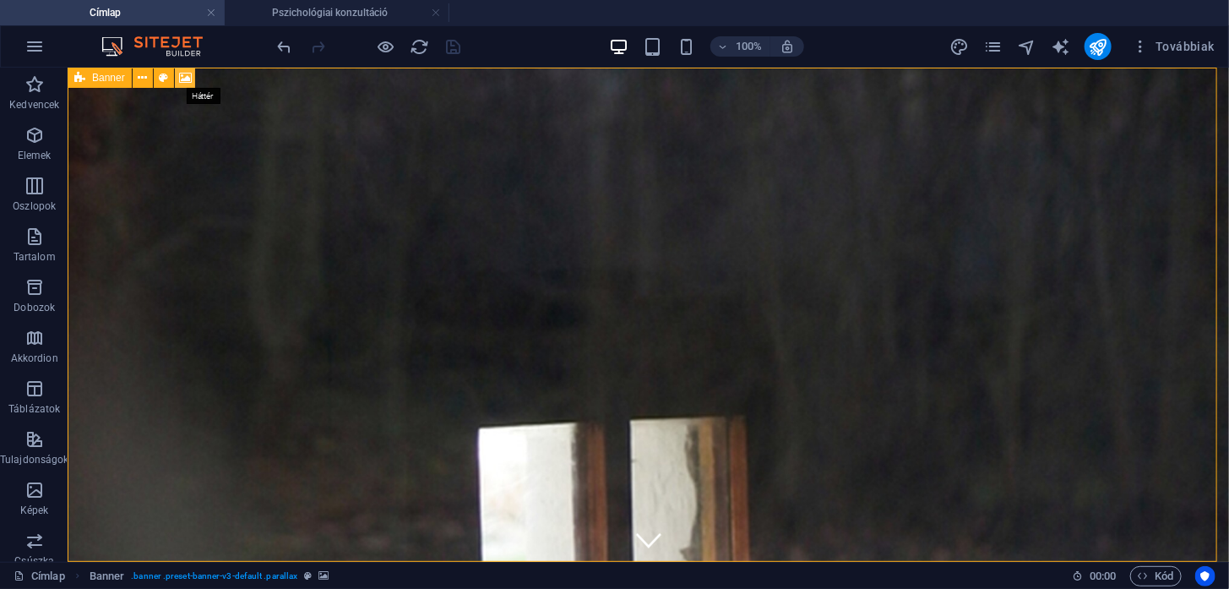
click at [184, 77] on icon at bounding box center [185, 78] width 13 height 18
